Goal: Task Accomplishment & Management: Use online tool/utility

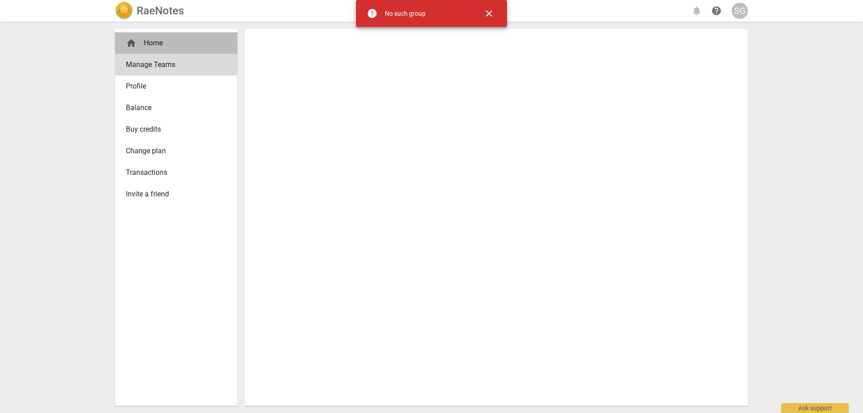
click at [151, 45] on div "home Home" at bounding box center [173, 43] width 94 height 11
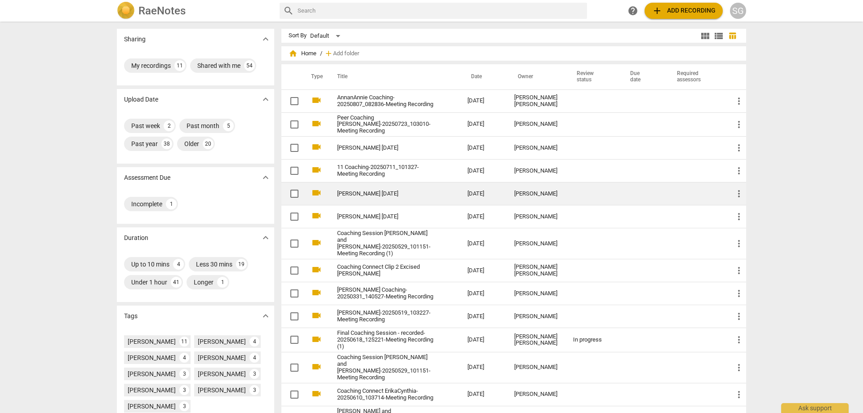
click at [382, 194] on td "[PERSON_NAME]" at bounding box center [536, 194] width 59 height 23
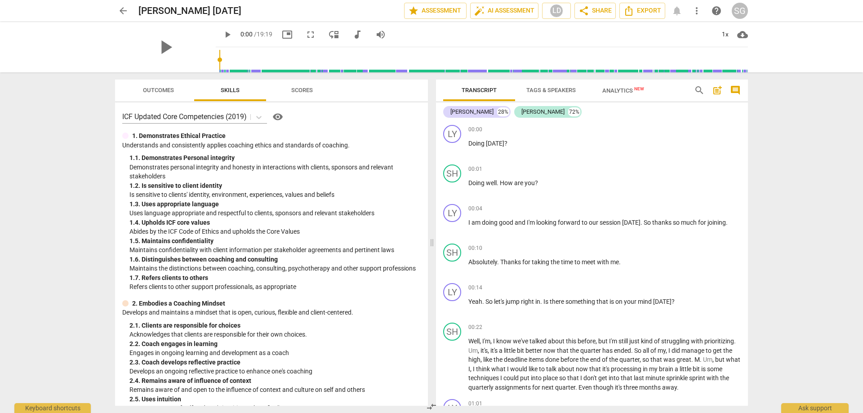
click at [382, 116] on div "arrow_back [PERSON_NAME] [DATE] edit star Assessment auto_fix_high AI Assessmen…" at bounding box center [431, 206] width 863 height 413
click at [382, 115] on div "arrow_back [PERSON_NAME] [DATE] edit star Assessment auto_fix_high AI Assessmen…" at bounding box center [431, 206] width 863 height 413
click at [382, 141] on div "arrow_back [PERSON_NAME] [DATE] edit star Assessment auto_fix_high AI Assessmen…" at bounding box center [431, 206] width 863 height 413
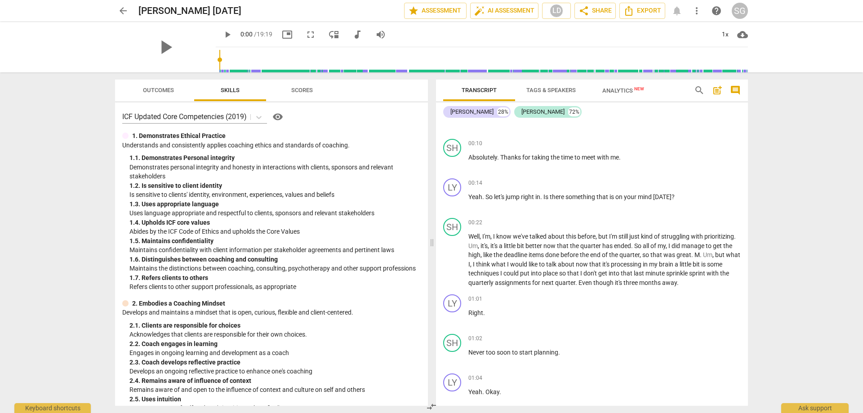
scroll to position [111, 0]
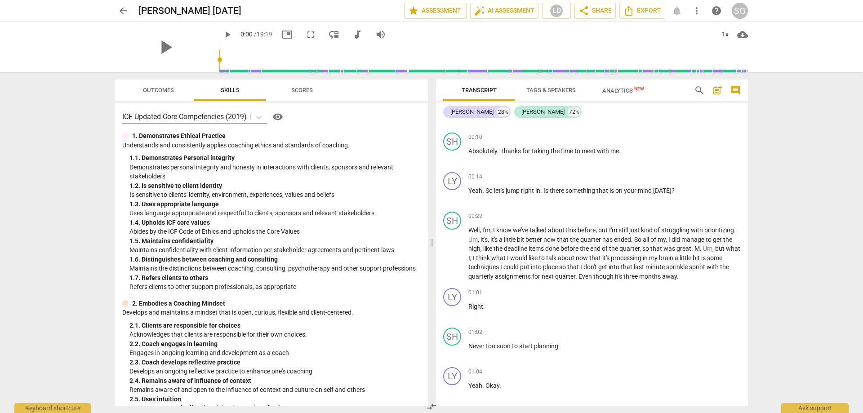
click at [382, 187] on div "arrow_back [PERSON_NAME] [DATE] edit star Assessment auto_fix_high AI Assessmen…" at bounding box center [431, 206] width 863 height 413
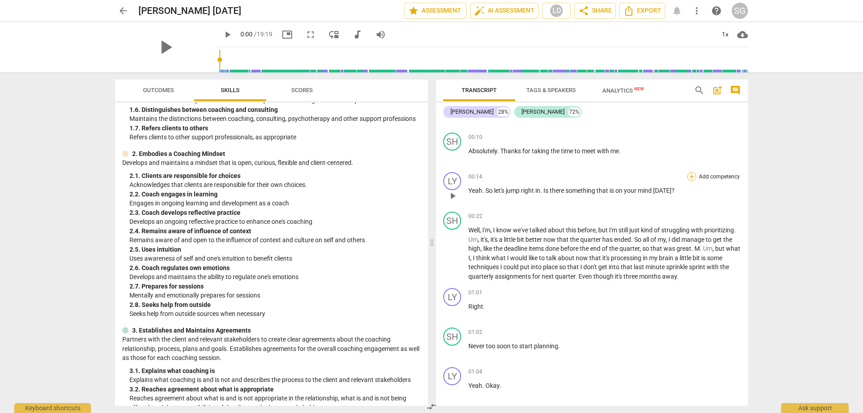
click at [382, 178] on div "+" at bounding box center [691, 176] width 9 height 9
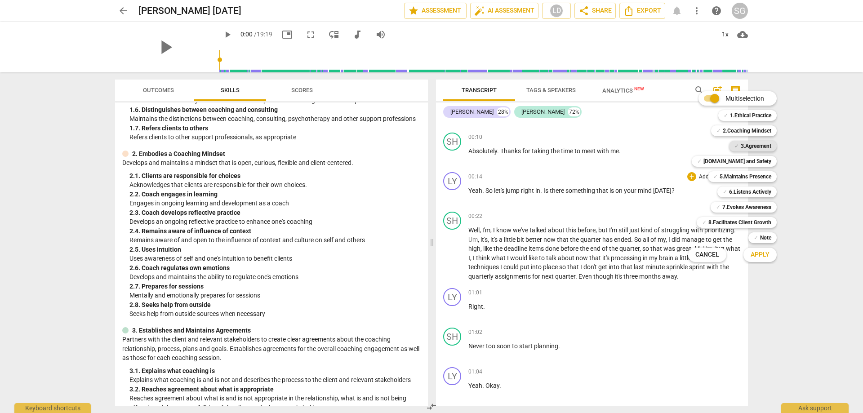
click at [382, 147] on b "3.Agreement" at bounding box center [756, 146] width 31 height 11
drag, startPoint x: 769, startPoint y: 258, endPoint x: 775, endPoint y: 265, distance: 9.4
click at [382, 258] on span "Apply" at bounding box center [760, 254] width 19 height 9
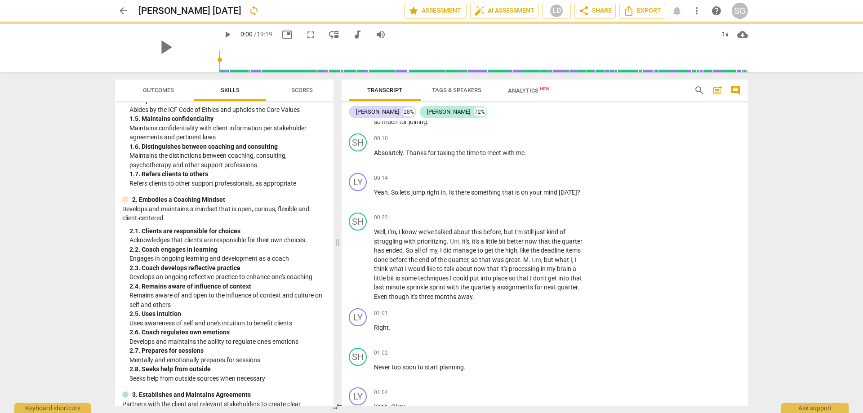
scroll to position [178, 0]
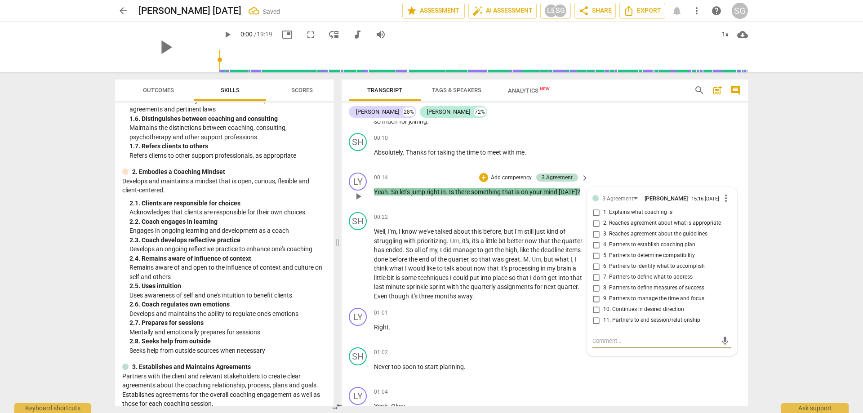
click at [382, 270] on span "6. Partners to identify what to accomplish" at bounding box center [654, 267] width 102 height 8
click at [382, 270] on input "6. Partners to identify what to accomplish" at bounding box center [596, 266] width 14 height 11
checkbox input "true"
click at [382, 282] on div "SH play_arrow pause 01:02 + Add competency keyboard_arrow_right Never too soon …" at bounding box center [545, 364] width 406 height 40
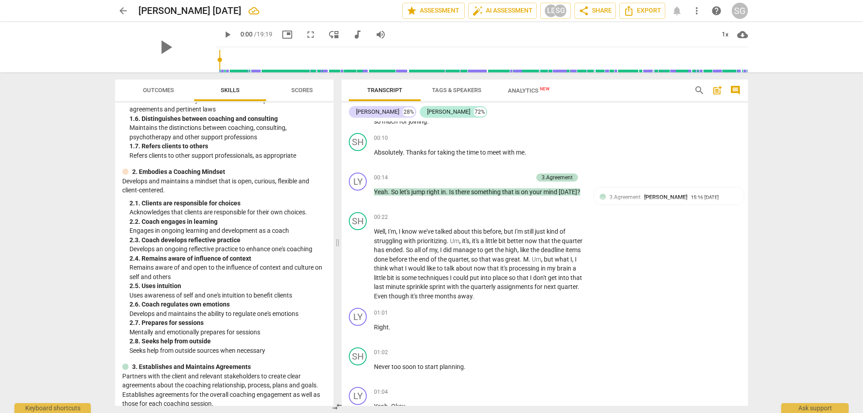
drag, startPoint x: 789, startPoint y: 203, endPoint x: 774, endPoint y: 203, distance: 14.8
click at [382, 203] on div "arrow_back [PERSON_NAME] [DATE] edit star Assessment auto_fix_high AI Assessmen…" at bounding box center [431, 206] width 863 height 413
click at [382, 215] on div "arrow_back [PERSON_NAME] [DATE] edit star Assessment auto_fix_high AI Assessmen…" at bounding box center [431, 206] width 863 height 413
click at [382, 214] on div "arrow_back [PERSON_NAME] [DATE] edit star Assessment auto_fix_high AI Assessmen…" at bounding box center [431, 206] width 863 height 413
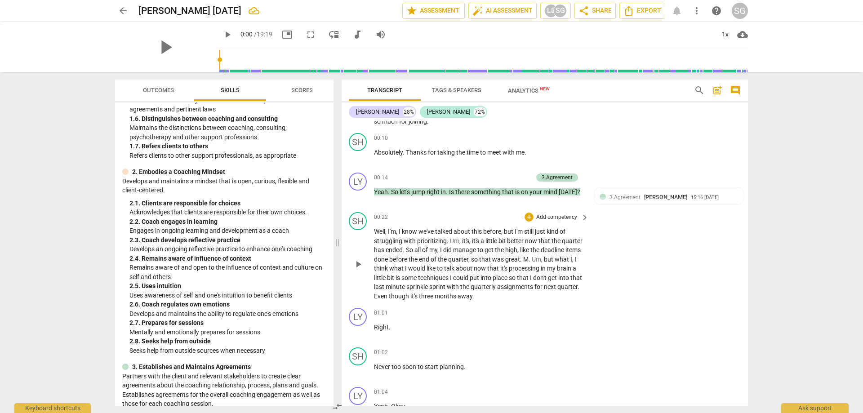
click at [382, 282] on p "Well , I'm , I know we've talked about this before , but I'm still just kind of…" at bounding box center [479, 264] width 210 height 74
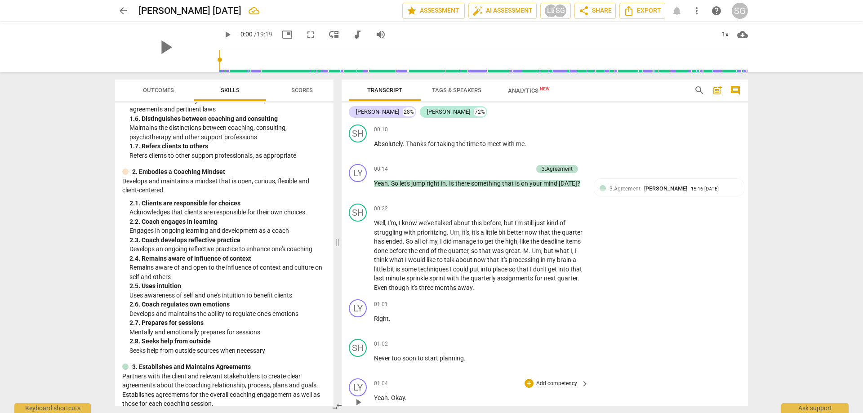
scroll to position [111, 0]
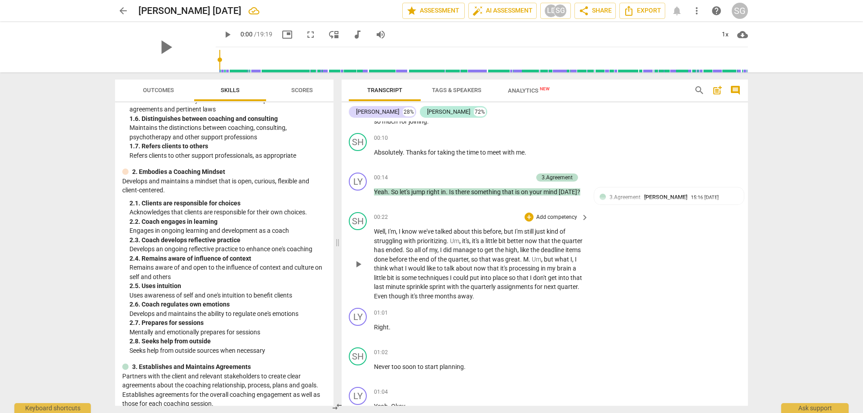
click at [382, 282] on p "Well , I'm , I know we've talked about this before , but I'm still just kind of…" at bounding box center [479, 264] width 210 height 74
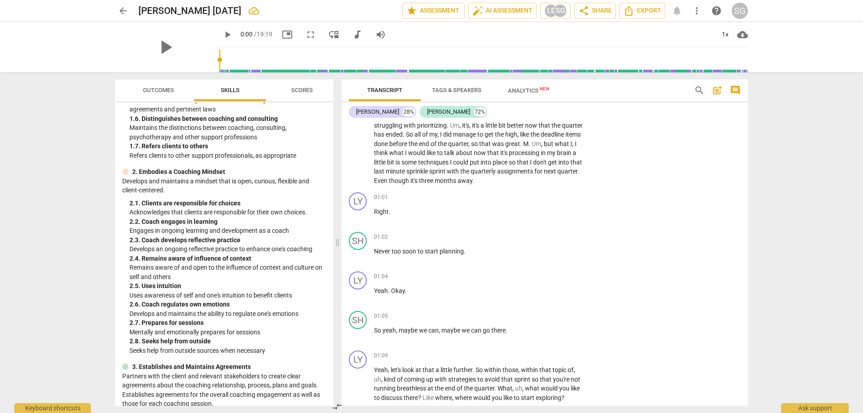
scroll to position [235, 0]
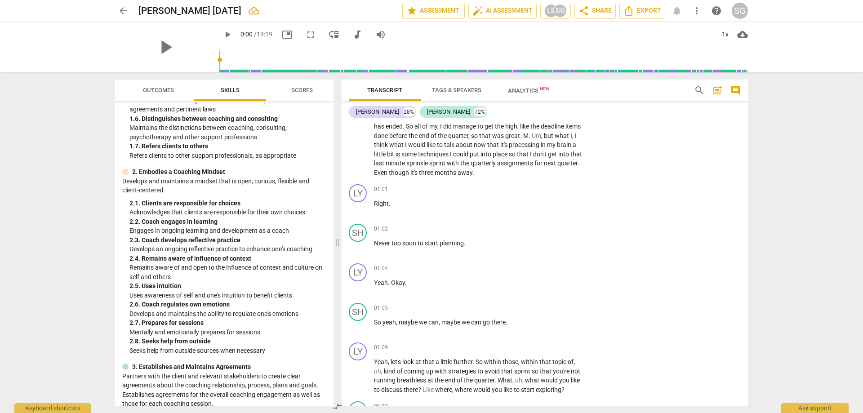
click at [382, 197] on div "arrow_back [PERSON_NAME] [DATE] edit star Assessment auto_fix_high AI Assessmen…" at bounding box center [431, 206] width 863 height 413
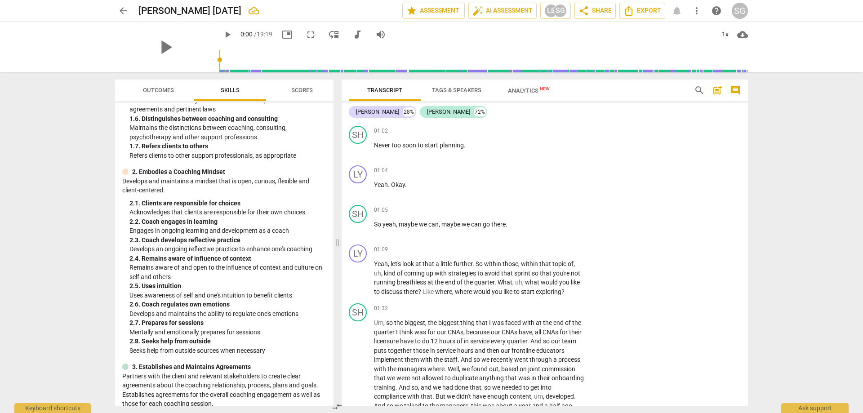
scroll to position [417, 0]
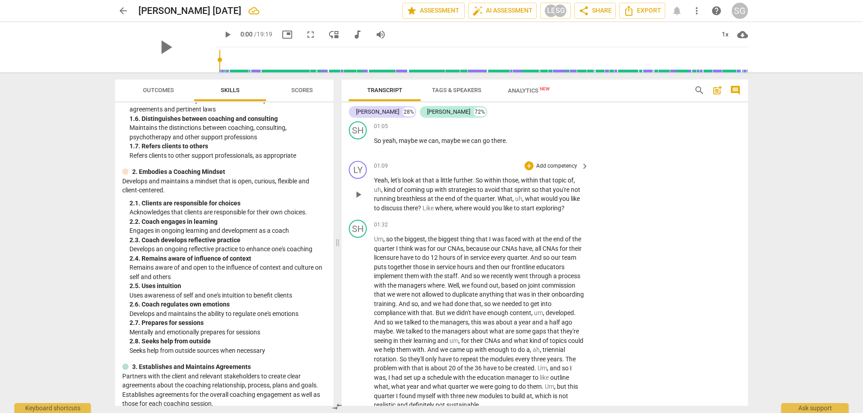
click at [382, 208] on p "Yeah , let's look at that a little further . So within those , within that topi…" at bounding box center [479, 194] width 210 height 37
drag, startPoint x: 571, startPoint y: 208, endPoint x: 430, endPoint y: 212, distance: 141.2
click at [382, 210] on p "Yeah , let's look at that a little further . So within those , within that topi…" at bounding box center [479, 194] width 210 height 37
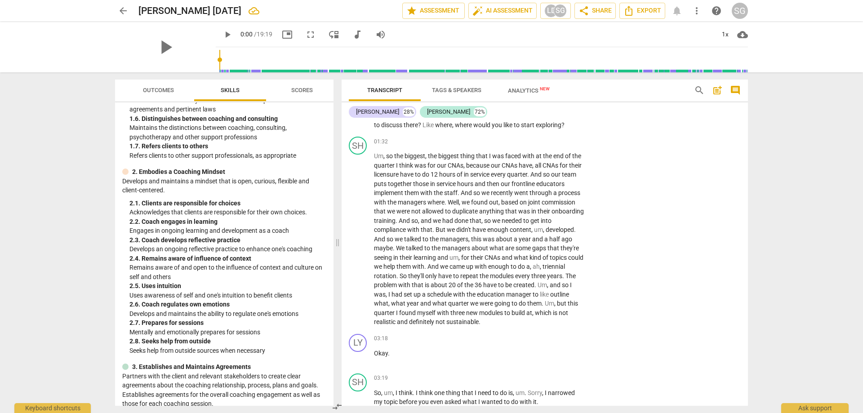
scroll to position [515, 0]
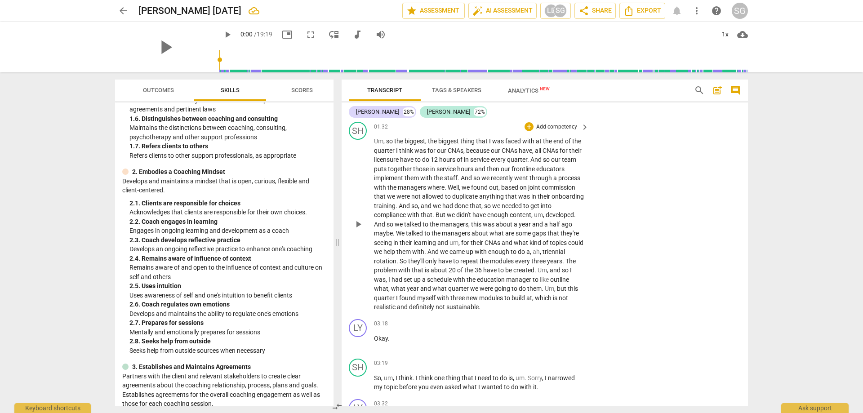
click at [382, 141] on div "SH play_arrow pause 01:32 + Add competency keyboard_arrow_right Um , so the big…" at bounding box center [545, 216] width 406 height 197
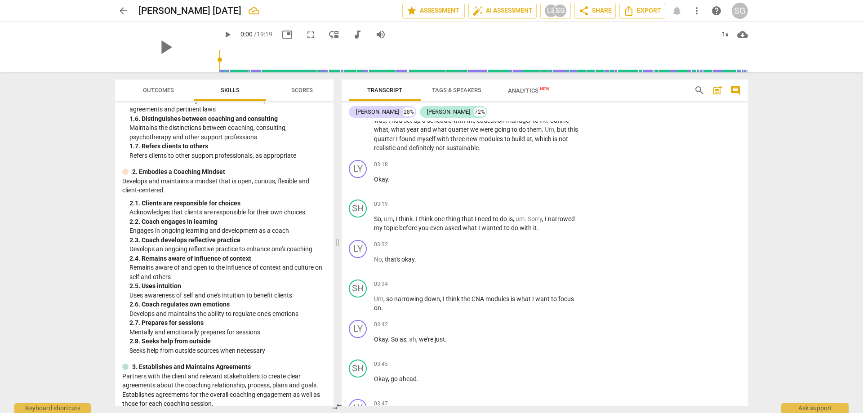
scroll to position [689, 0]
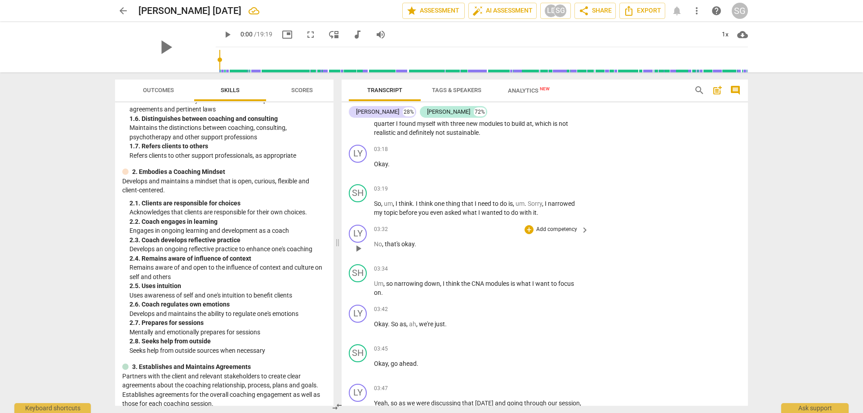
click at [382, 242] on p "No , that's okay ." at bounding box center [479, 244] width 210 height 9
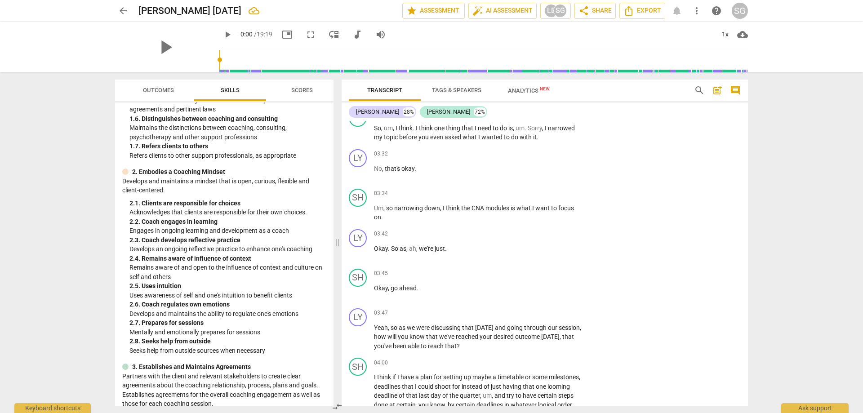
scroll to position [833, 0]
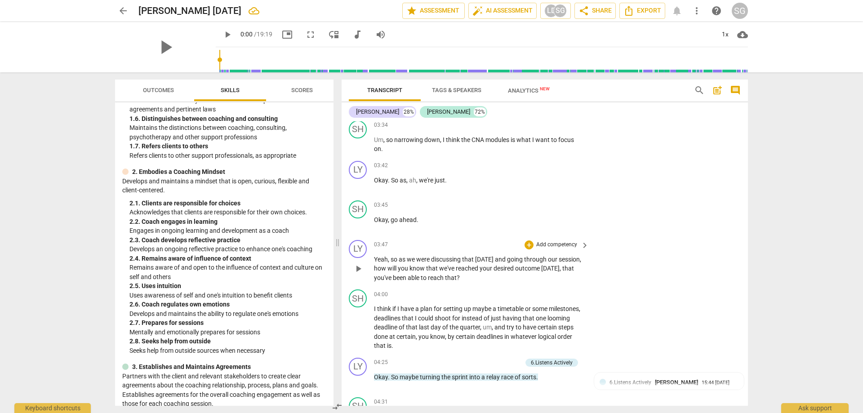
click at [382, 280] on p "Yeah , so as we were discussing that [DATE] and going through our session , how…" at bounding box center [479, 269] width 210 height 28
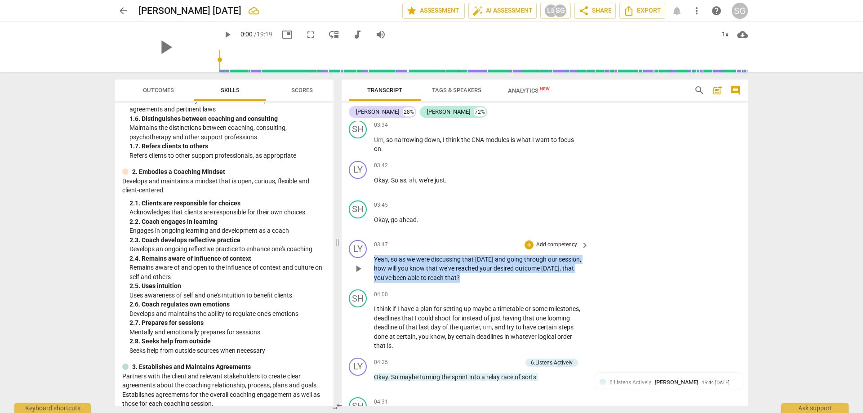
drag, startPoint x: 478, startPoint y: 279, endPoint x: 372, endPoint y: 261, distance: 108.1
click at [372, 261] on div "LY play_arrow pause 03:47 + Add competency keyboard_arrow_right Yeah , so as we…" at bounding box center [545, 261] width 406 height 50
click at [382, 276] on p "Yeah , so as we were discussing that [DATE] and going through our session , how…" at bounding box center [479, 269] width 210 height 28
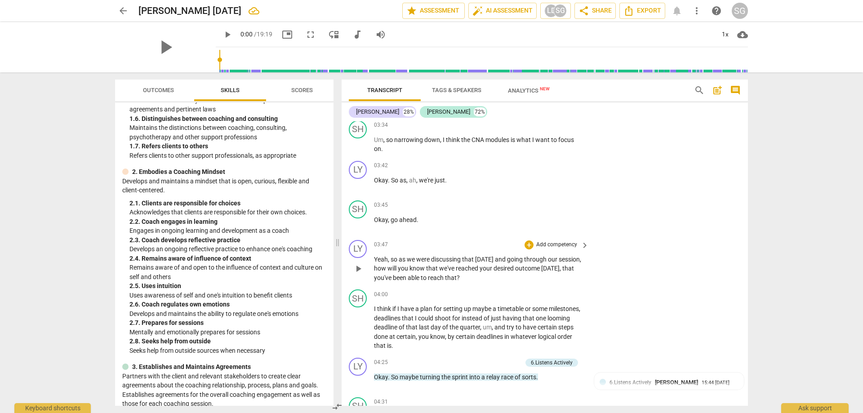
click at [382, 243] on p "Add competency" at bounding box center [556, 245] width 43 height 8
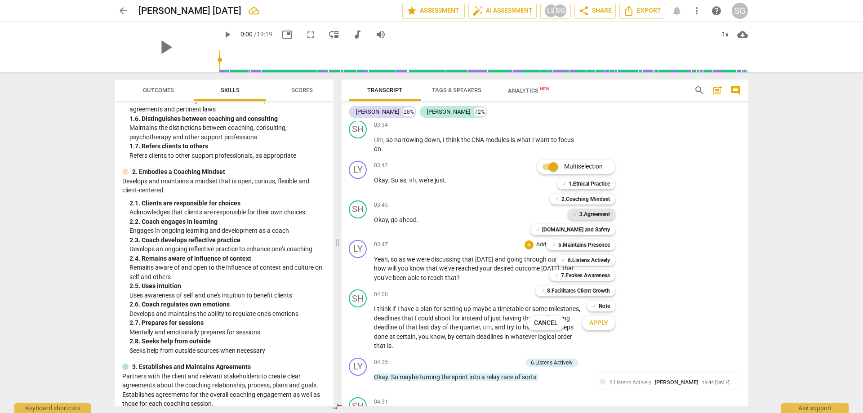
click at [382, 212] on b "3.Agreement" at bounding box center [594, 214] width 31 height 11
click at [382, 282] on span "Apply" at bounding box center [598, 323] width 19 height 9
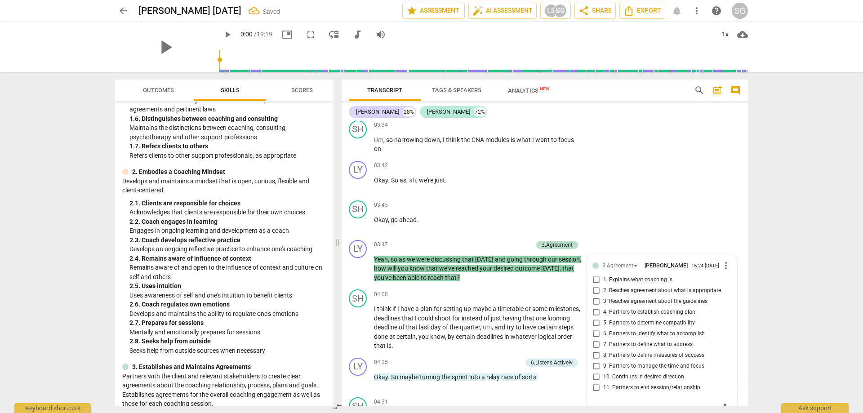
scroll to position [981, 0]
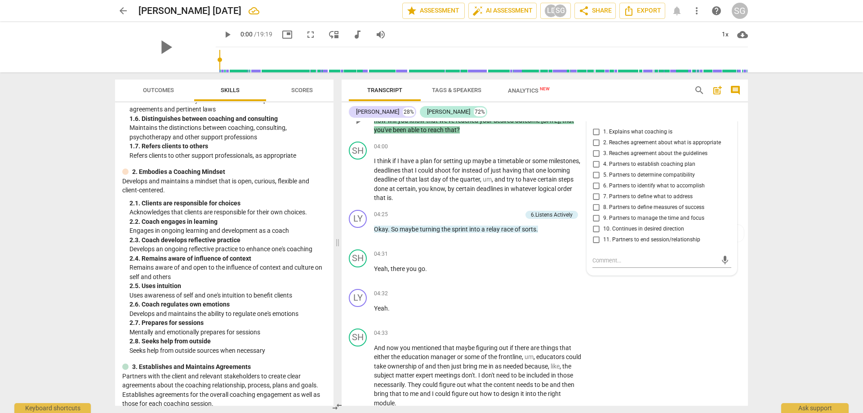
click at [382, 212] on span "8. Partners to define measures of success" at bounding box center [653, 208] width 101 height 8
click at [382, 212] on input "8. Partners to define measures of success" at bounding box center [596, 207] width 14 height 11
checkbox input "true"
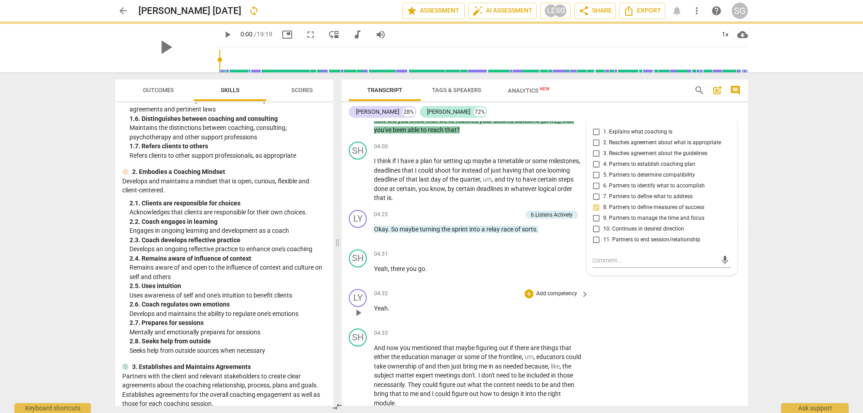
click at [382, 282] on div "LY play_arrow pause 04:32 + Add competency keyboard_arrow_right Yeah ." at bounding box center [545, 305] width 406 height 40
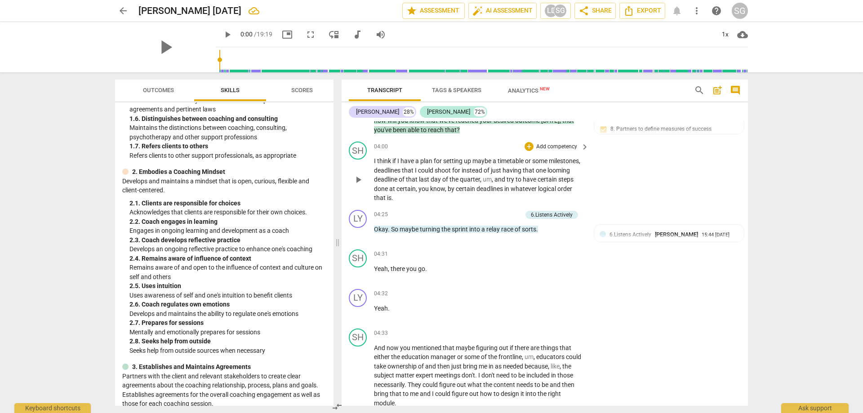
drag, startPoint x: 748, startPoint y: 189, endPoint x: 744, endPoint y: 197, distance: 9.5
click at [382, 199] on div "Transcript Tags & Speakers Analytics New search post_add comment [PERSON_NAME] …" at bounding box center [546, 242] width 417 height 341
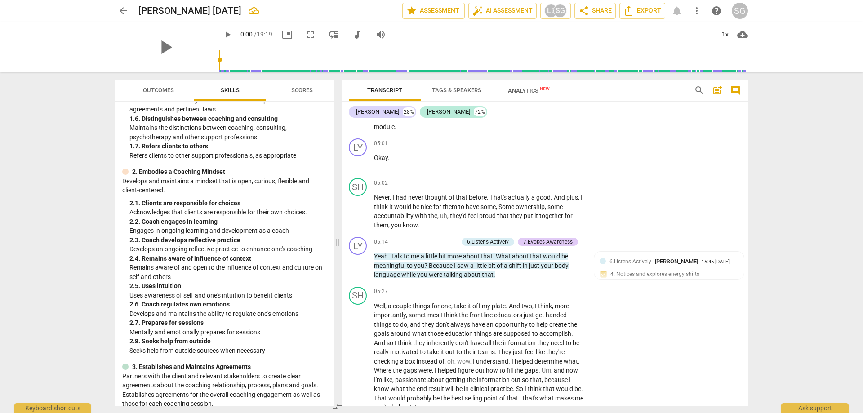
scroll to position [1280, 0]
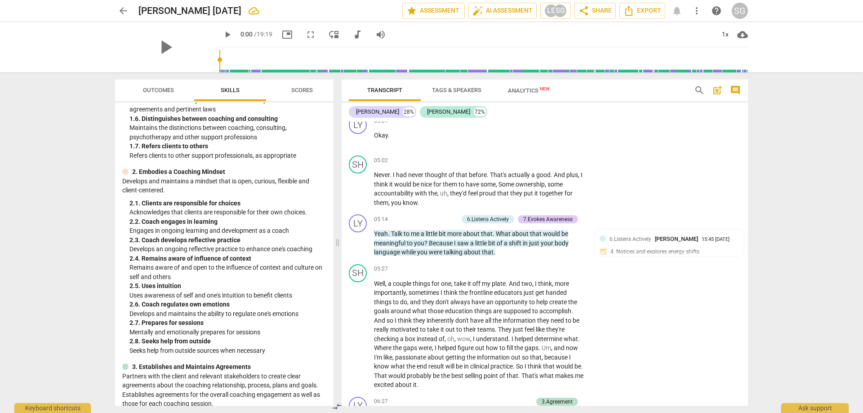
click at [382, 232] on div "arrow_back [PERSON_NAME] [DATE] edit star Assessment auto_fix_high AI Assessmen…" at bounding box center [431, 206] width 863 height 413
click at [382, 226] on div "arrow_back [PERSON_NAME] [DATE] edit star Assessment auto_fix_high AI Assessmen…" at bounding box center [431, 206] width 863 height 413
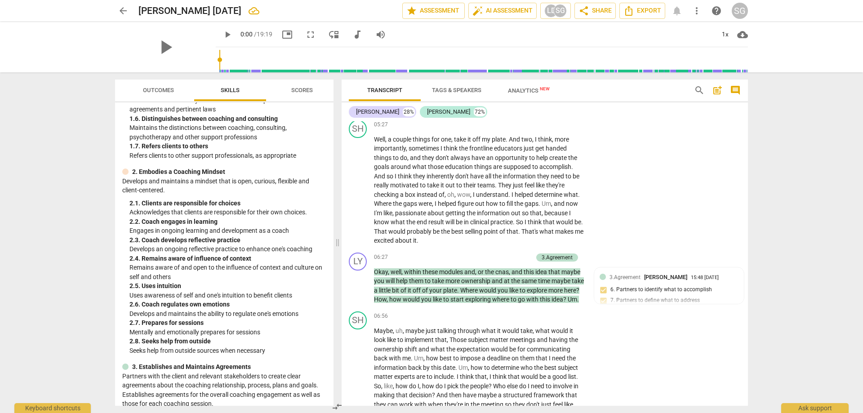
scroll to position [1431, 0]
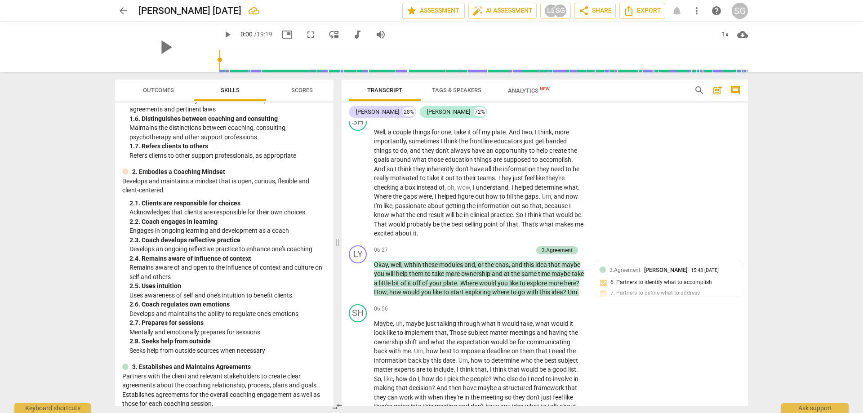
click at [382, 217] on div "arrow_back [PERSON_NAME] [DATE] edit star Assessment auto_fix_high AI Assessmen…" at bounding box center [431, 206] width 863 height 413
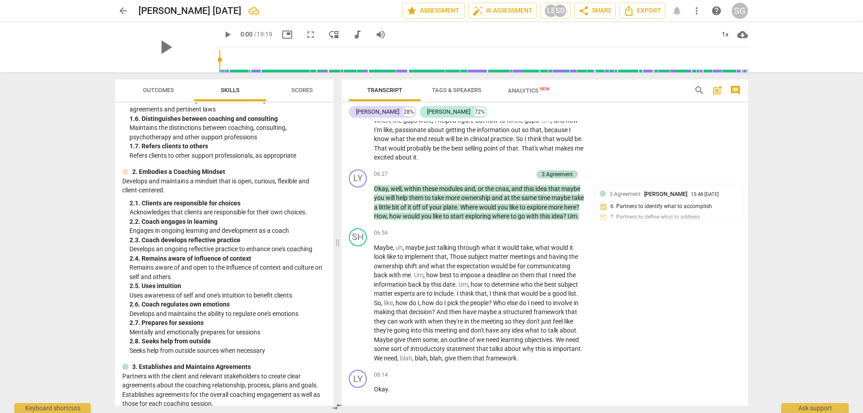
scroll to position [1560, 0]
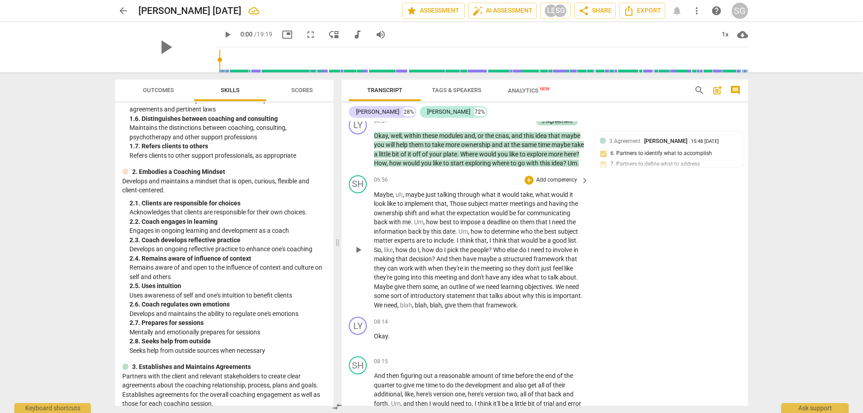
click at [382, 214] on div "SH play_arrow pause 06:56 + Add competency keyboard_arrow_right Maybe , uh , ma…" at bounding box center [545, 243] width 406 height 142
click at [382, 168] on p "Okay , well , within these modules and , or the cnas , and this idea that maybe…" at bounding box center [479, 149] width 210 height 37
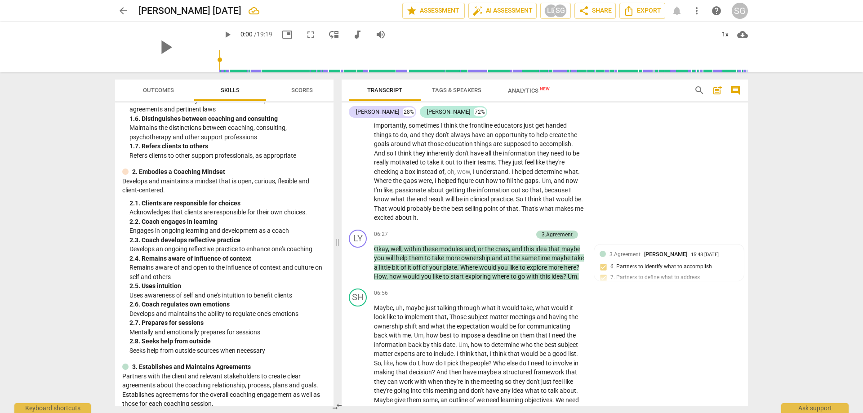
scroll to position [1431, 0]
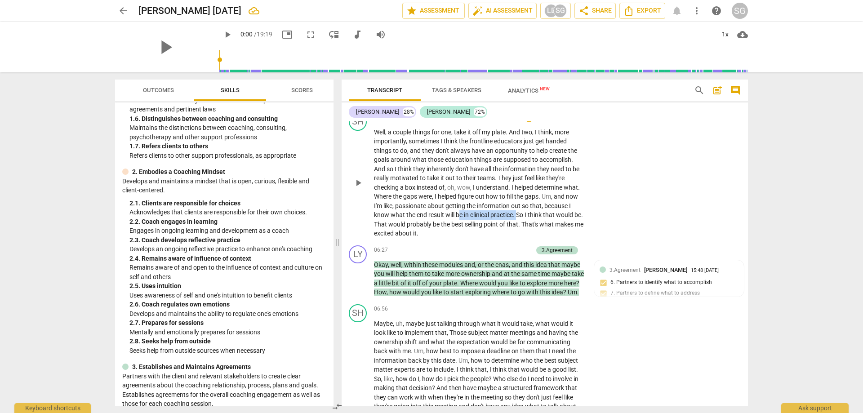
drag, startPoint x: 461, startPoint y: 213, endPoint x: 520, endPoint y: 214, distance: 58.4
click at [382, 214] on p "Well , a couple things for one , take it off my plate . And two , I think , mor…" at bounding box center [479, 183] width 210 height 111
drag, startPoint x: 440, startPoint y: 227, endPoint x: 447, endPoint y: 227, distance: 6.8
click at [382, 227] on p "Well , a couple things for one , take it off my plate . And two , I think , mor…" at bounding box center [479, 183] width 210 height 111
click at [382, 231] on span "excited" at bounding box center [384, 233] width 21 height 7
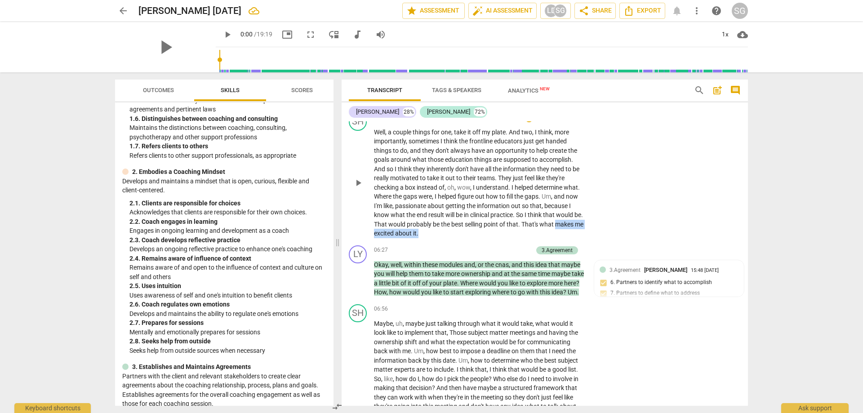
drag, startPoint x: 455, startPoint y: 232, endPoint x: 368, endPoint y: 230, distance: 87.2
click at [368, 230] on div "SH play_arrow pause 05:27 + Add competency keyboard_arrow_right Well , a couple…" at bounding box center [545, 175] width 406 height 133
click at [382, 204] on div "arrow_back [PERSON_NAME] [DATE] edit star Assessment auto_fix_high AI Assessmen…" at bounding box center [431, 206] width 863 height 413
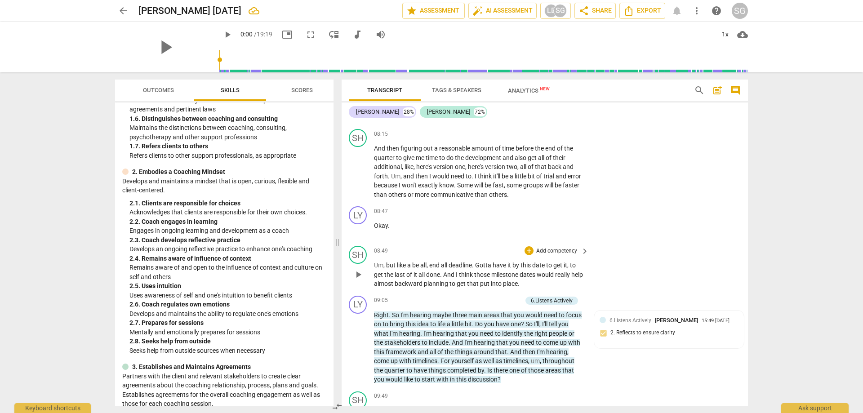
scroll to position [1795, 0]
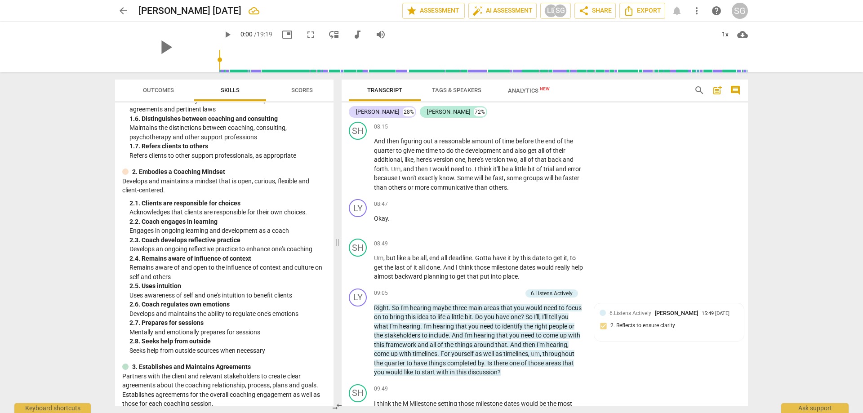
drag, startPoint x: 748, startPoint y: 239, endPoint x: 748, endPoint y: 249, distance: 9.9
click at [382, 249] on div "Transcript Tags & Speakers Analytics New search post_add comment [PERSON_NAME] …" at bounding box center [546, 242] width 417 height 341
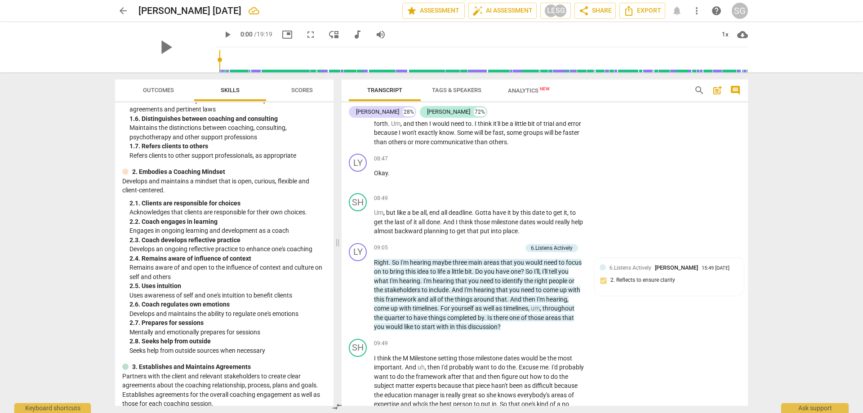
scroll to position [1886, 0]
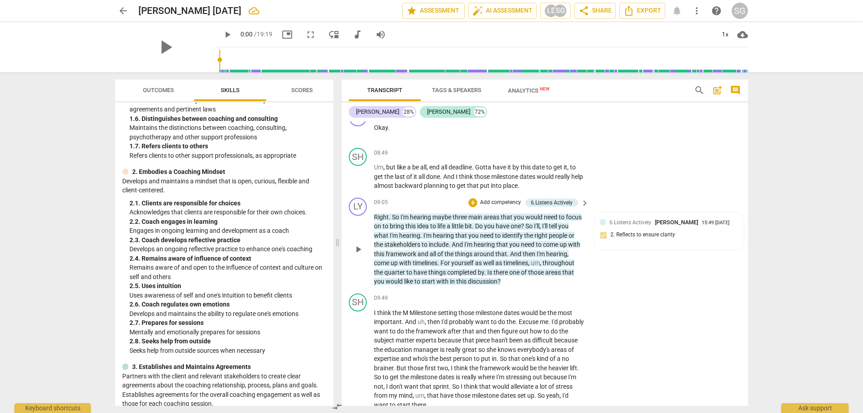
click at [382, 274] on div "LY play_arrow pause 09:05 + Add competency 6.Listens Actively keyboard_arrow_ri…" at bounding box center [545, 242] width 406 height 96
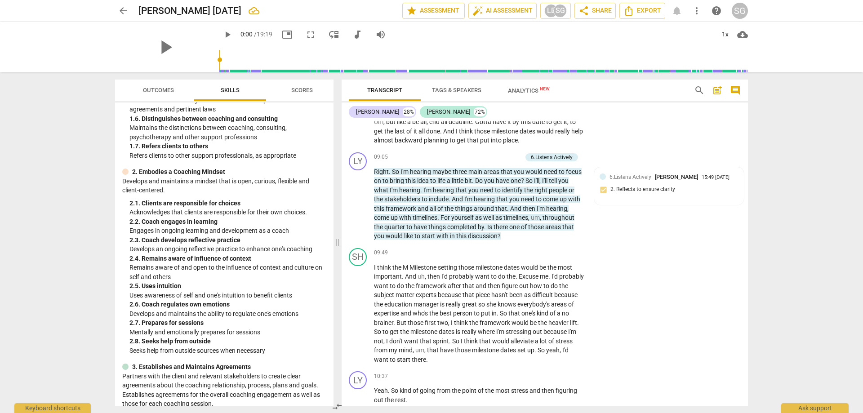
scroll to position [2000, 0]
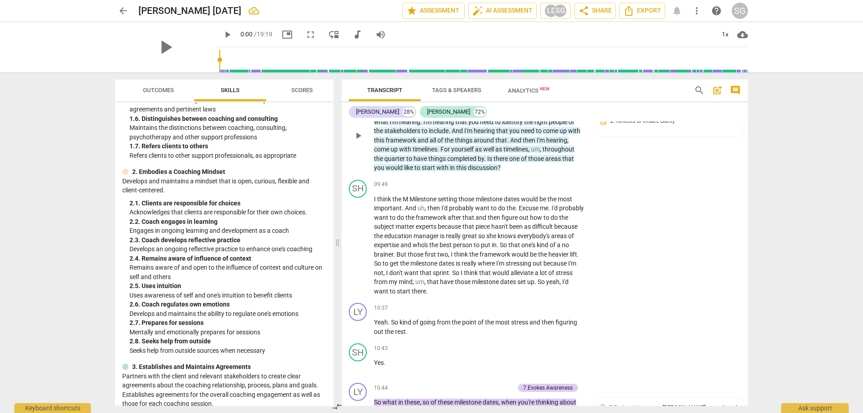
click at [382, 176] on div "LY play_arrow pause 09:05 + Add competency 6.Listens Actively keyboard_arrow_ri…" at bounding box center [545, 128] width 406 height 96
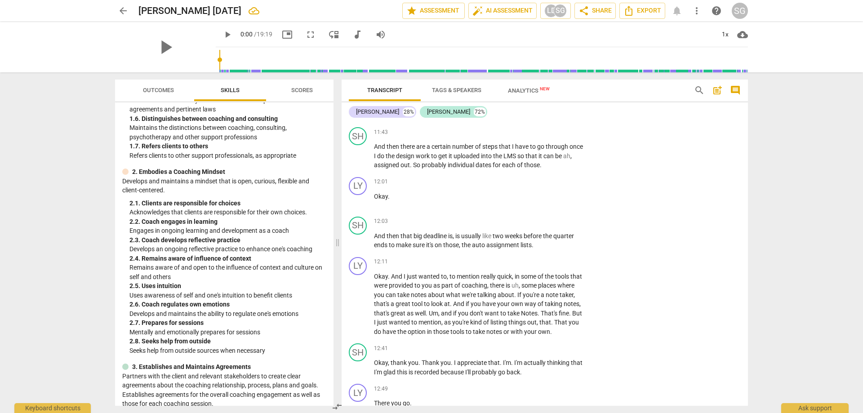
scroll to position [2477, 0]
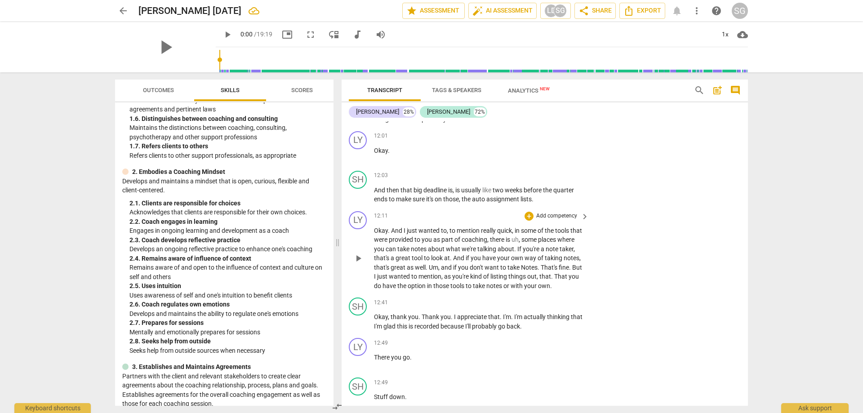
click at [382, 282] on div "LY play_arrow pause 12:11 + Add competency keyboard_arrow_right Okay . And I ju…" at bounding box center [545, 251] width 406 height 87
drag, startPoint x: 770, startPoint y: 276, endPoint x: 762, endPoint y: 275, distance: 7.4
click at [382, 276] on div "arrow_back [PERSON_NAME] [DATE] edit star Assessment auto_fix_high AI Assessmen…" at bounding box center [431, 206] width 863 height 413
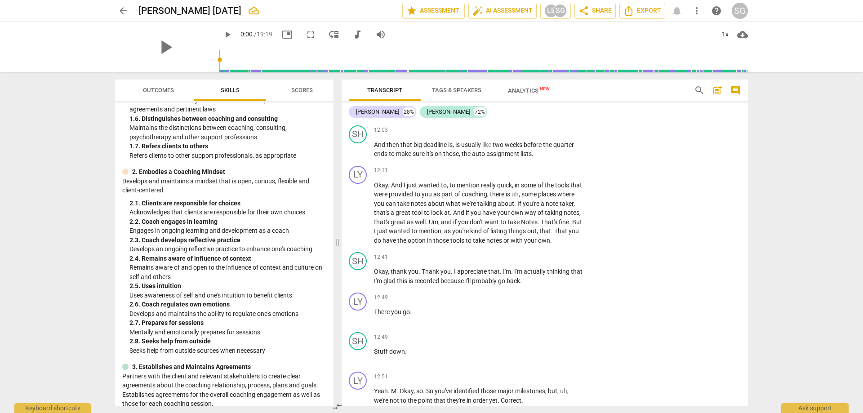
scroll to position [2537, 0]
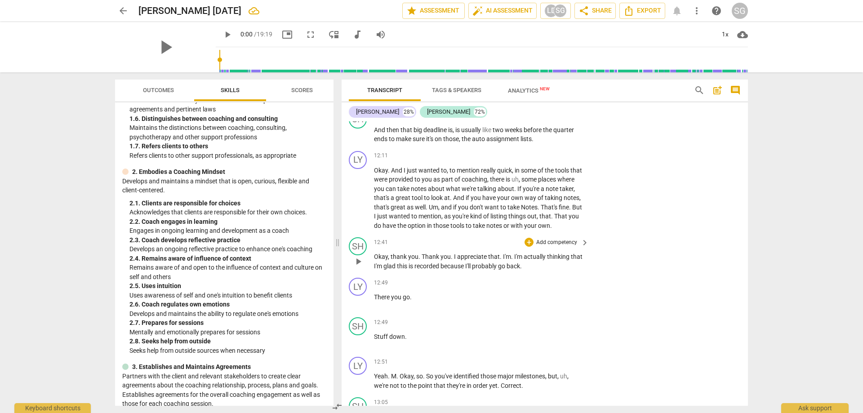
click at [382, 271] on p "Okay , thank you . Thank you . I appreciate that . I'm . I'm actually thinking …" at bounding box center [479, 261] width 210 height 18
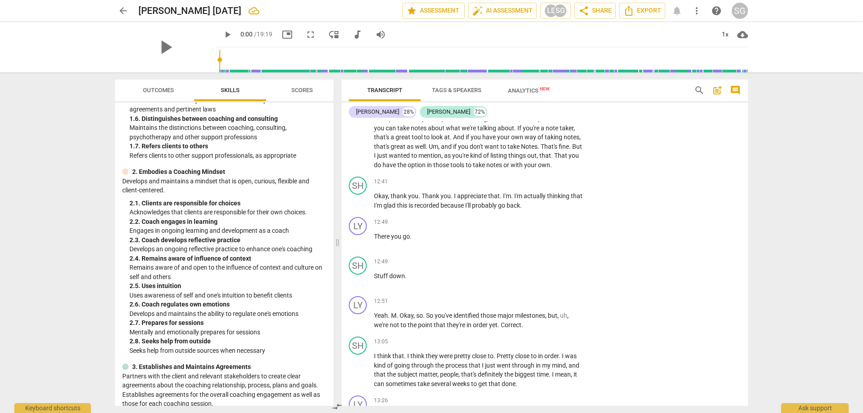
scroll to position [2629, 0]
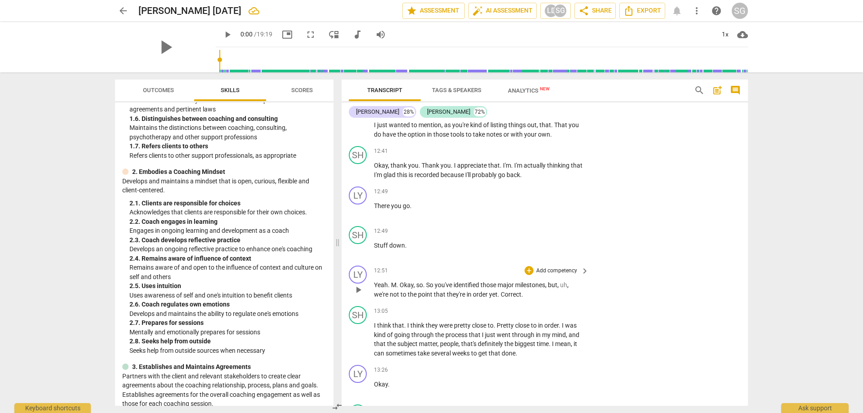
click at [382, 282] on p "Yeah . M . Okay , so . So you've identified those major milestones , but , uh ,…" at bounding box center [479, 290] width 210 height 18
drag, startPoint x: 544, startPoint y: 301, endPoint x: 376, endPoint y: 292, distance: 167.5
click at [376, 282] on p "Yeah . M . Okay , so . So you've identified those major milestones , but , uh ,…" at bounding box center [479, 290] width 210 height 18
click at [382, 282] on div "arrow_back [PERSON_NAME] [DATE] edit star Assessment auto_fix_high AI Assessmen…" at bounding box center [431, 206] width 863 height 413
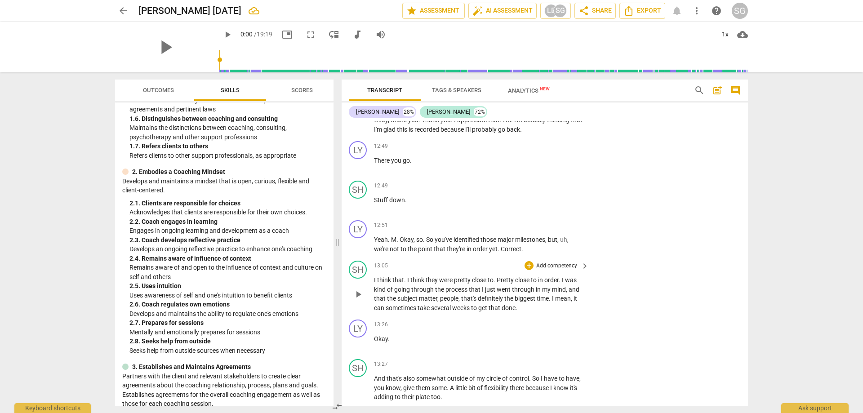
click at [382, 282] on div "SH play_arrow pause 13:05 + Add competency keyboard_arrow_right I think that . …" at bounding box center [545, 286] width 406 height 59
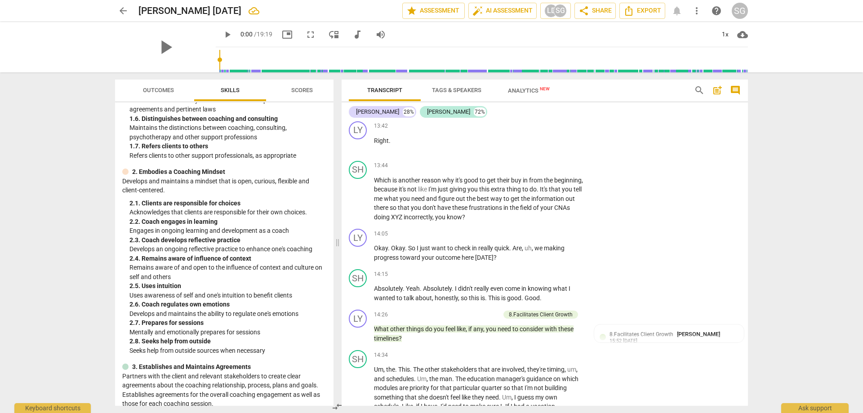
scroll to position [2977, 0]
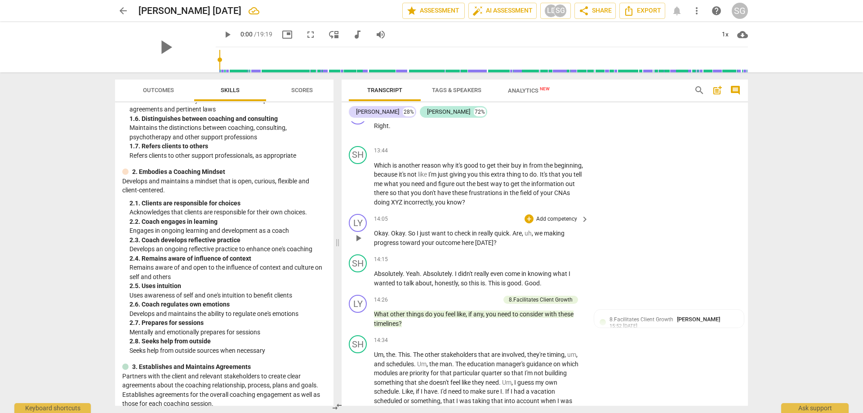
click at [382, 247] on p "Okay . Okay . So I just want to check in really quick . Are , uh , we making pr…" at bounding box center [479, 238] width 210 height 18
click at [382, 223] on div "arrow_back [PERSON_NAME] [DATE] edit star Assessment auto_fix_high AI Assessmen…" at bounding box center [431, 206] width 863 height 413
click at [382, 247] on p "Okay . Okay . So I just want to check in really quick . Are , uh , we making pr…" at bounding box center [479, 238] width 210 height 18
click at [382, 251] on div "arrow_back [PERSON_NAME] [DATE] edit star Assessment auto_fix_high AI Assessmen…" at bounding box center [431, 206] width 863 height 413
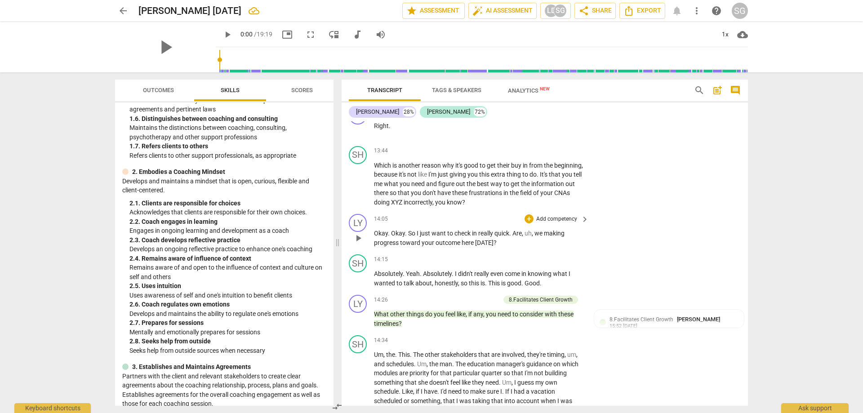
click at [382, 247] on p "Okay . Okay . So I just want to check in really quick . Are , uh , we making pr…" at bounding box center [479, 238] width 210 height 18
click at [382, 244] on div "arrow_back [PERSON_NAME] [DATE] edit star Assessment auto_fix_high AI Assessmen…" at bounding box center [431, 206] width 863 height 413
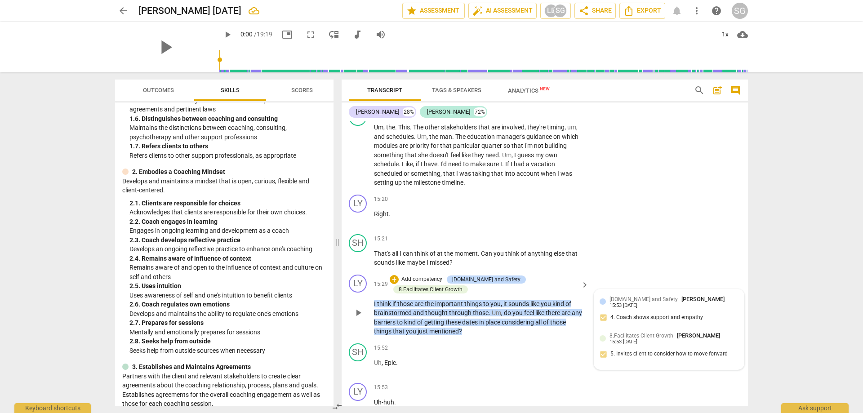
scroll to position [3212, 0]
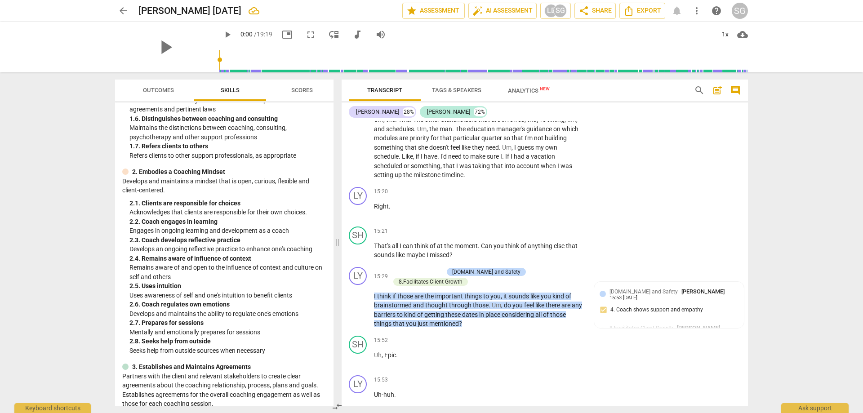
click at [382, 282] on div "arrow_back [PERSON_NAME] [DATE] edit star Assessment auto_fix_high AI Assessmen…" at bounding box center [431, 206] width 863 height 413
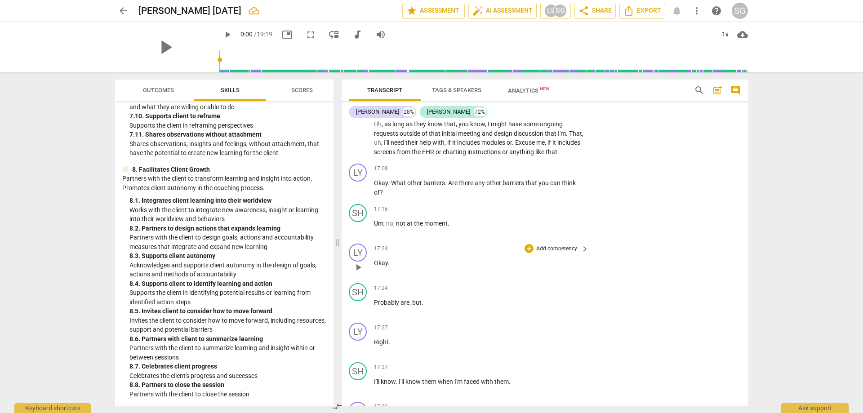
scroll to position [3640, 0]
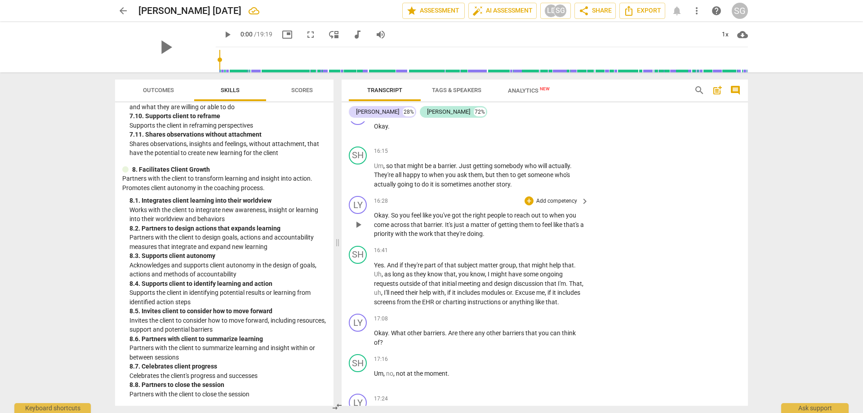
click at [382, 239] on p "Okay . So you feel like you've got the right people to reach out to when you co…" at bounding box center [479, 225] width 210 height 28
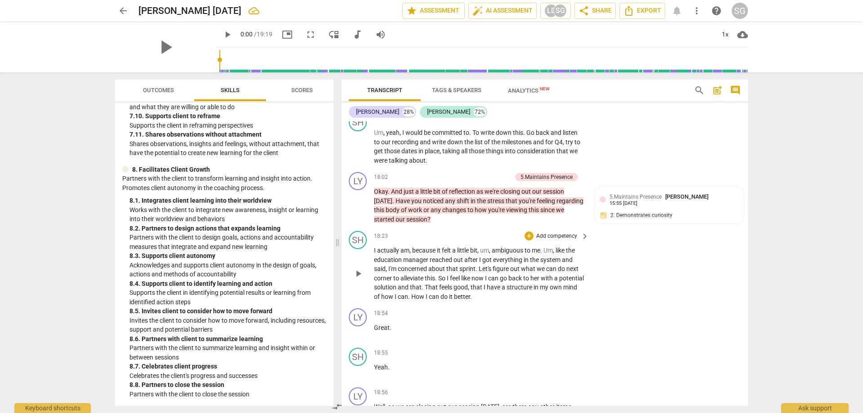
scroll to position [4286, 0]
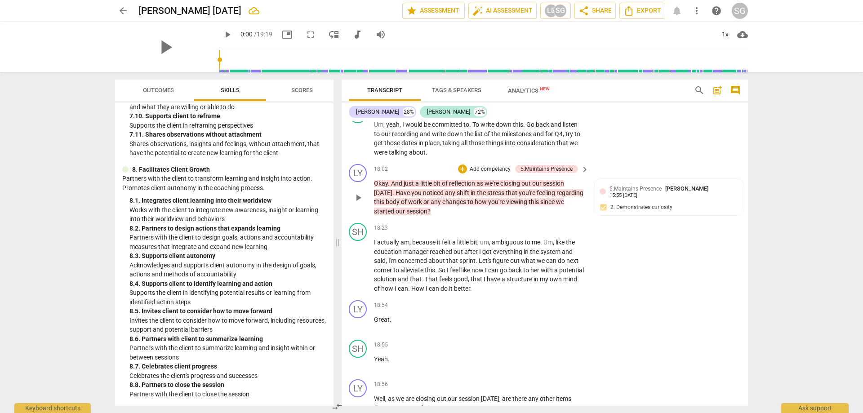
click at [382, 216] on p "Okay . And just a little bit of reflection as we're closing out our session [DA…" at bounding box center [479, 197] width 210 height 37
click at [382, 280] on div "arrow_back [PERSON_NAME] [DATE] edit star Assessment auto_fix_high AI Assessmen…" at bounding box center [431, 206] width 863 height 413
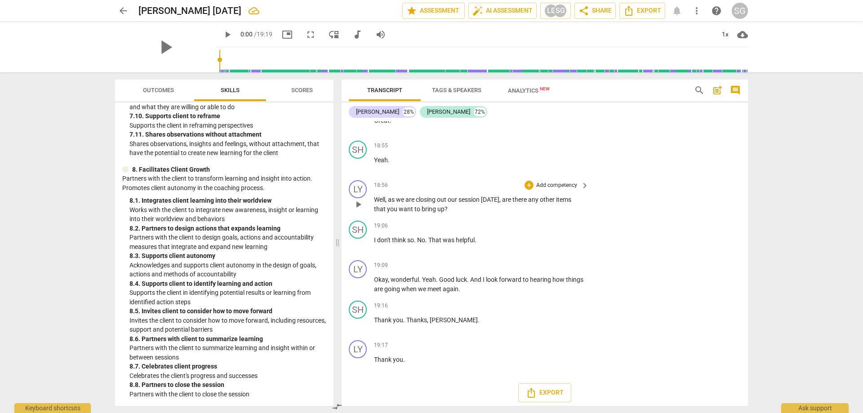
scroll to position [4507, 0]
